Goal: Complete application form

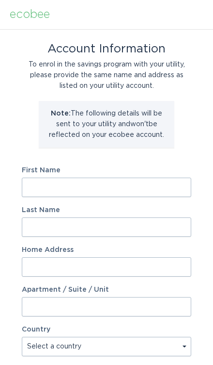
click at [139, 189] on input "First Name" at bounding box center [107, 187] width 170 height 19
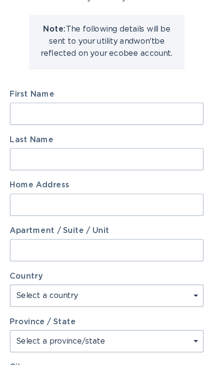
scroll to position [42, 0]
type input "Raydon"
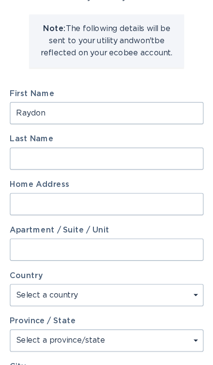
type input "[PERSON_NAME]"
type input "[STREET_ADDRESS]"
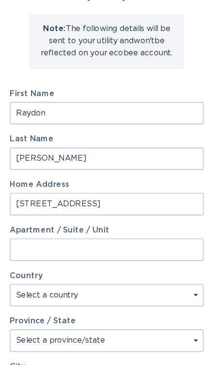
select select "US"
type input "[GEOGRAPHIC_DATA]"
type input "95661"
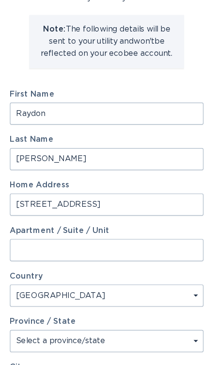
click at [101, 215] on input "[STREET_ADDRESS]" at bounding box center [107, 224] width 170 height 19
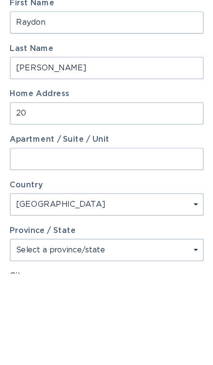
type input "2"
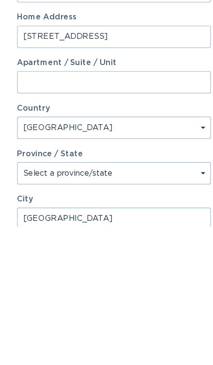
scroll to position [68, 0]
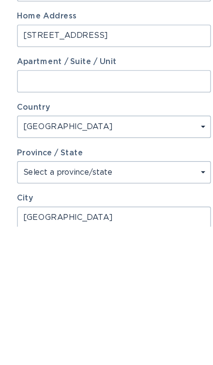
type input "[STREET_ADDRESS]"
click at [136, 308] on select "Select a province/state [US_STATE] [US_STATE] [US_STATE] [US_STATE] [US_STATE] …" at bounding box center [107, 317] width 170 height 19
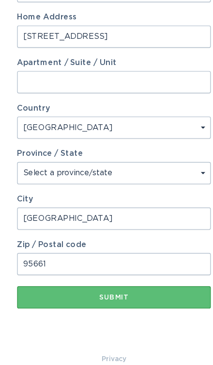
select select "CA"
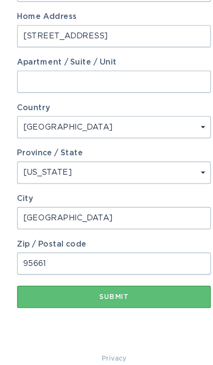
click at [140, 266] on input "95661" at bounding box center [107, 275] width 170 height 19
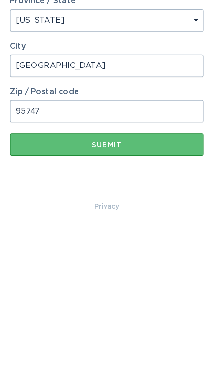
scroll to position [204, 0]
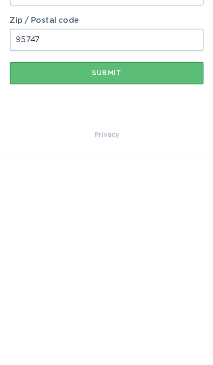
type input "95747"
click at [152, 281] on button "Submit" at bounding box center [107, 290] width 170 height 19
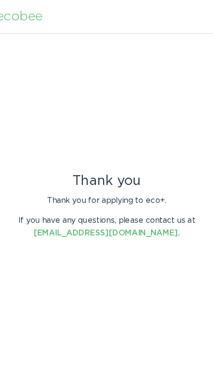
scroll to position [0, 0]
